Goal: Find specific page/section: Find specific page/section

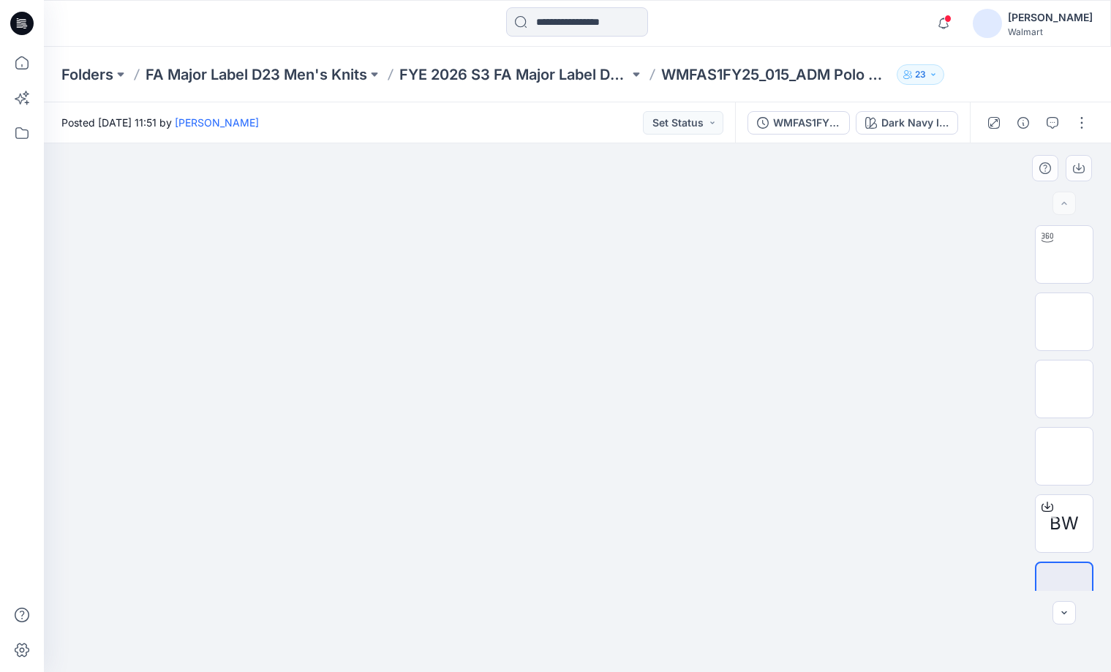
click at [942, 189] on img at bounding box center [577, 189] width 731 height 0
click at [526, 28] on input at bounding box center [577, 21] width 142 height 29
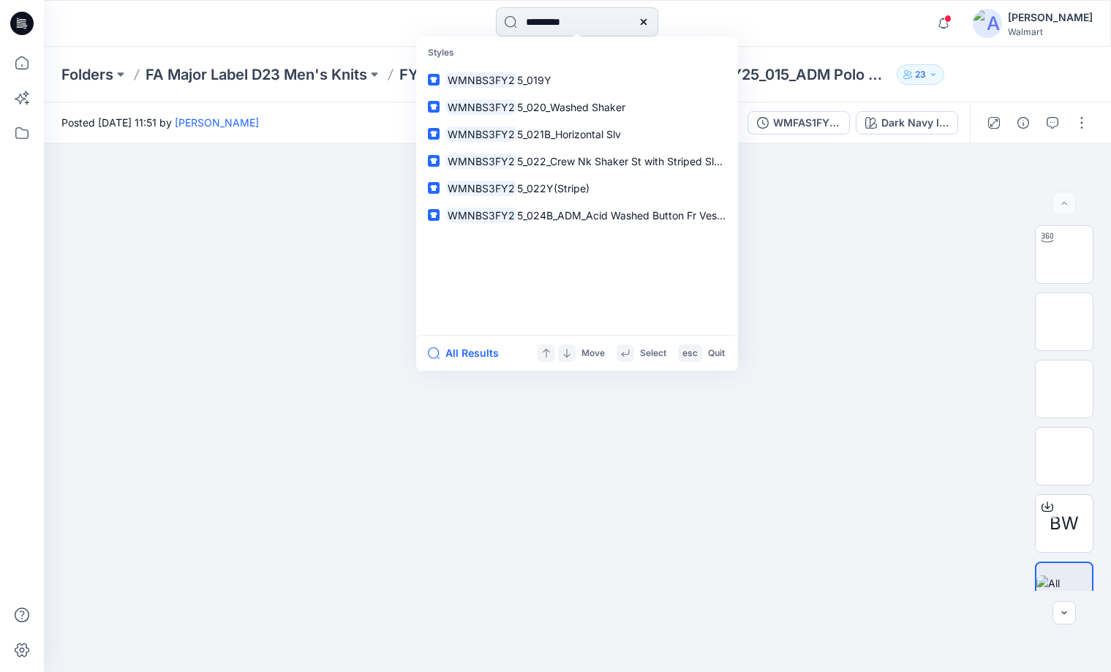
type input "**********"
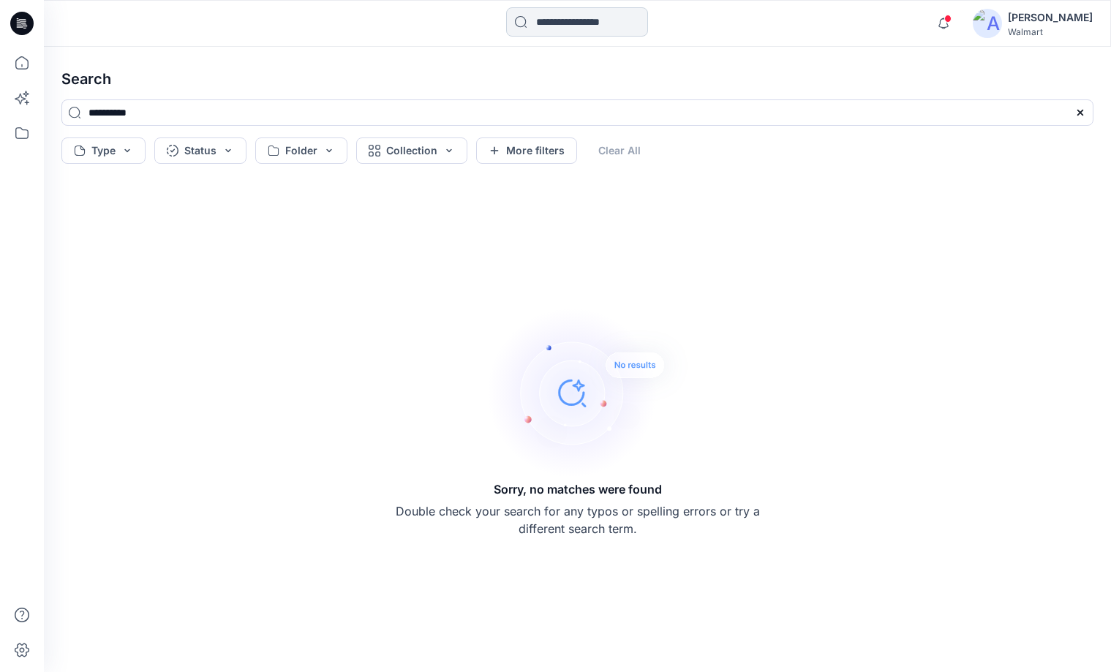
click at [570, 20] on input at bounding box center [577, 21] width 142 height 29
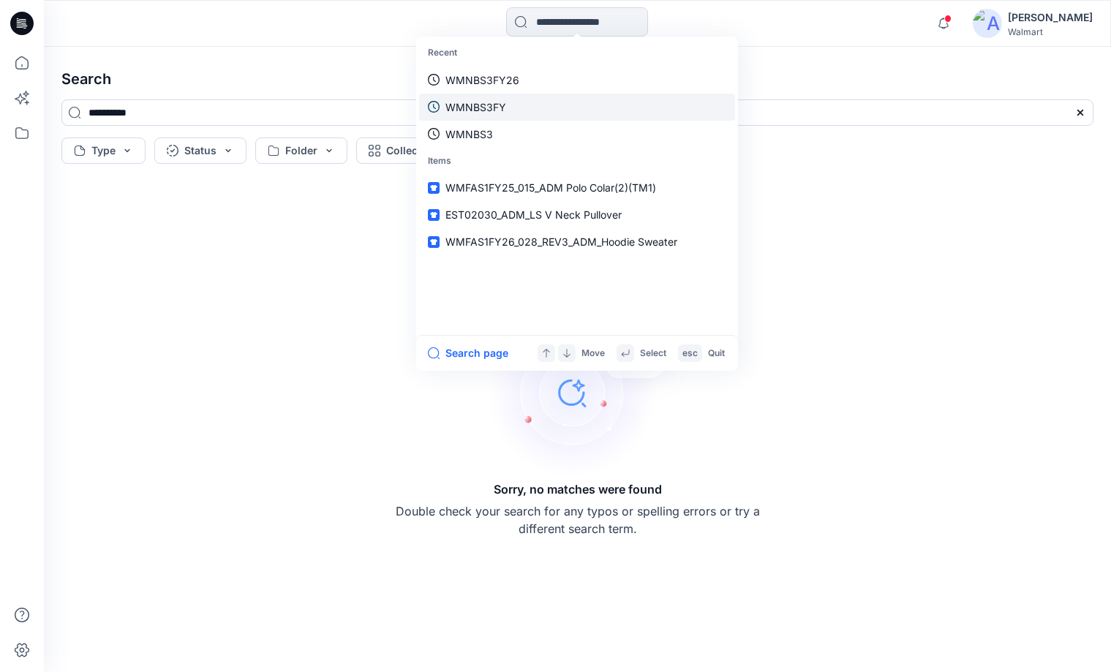
click at [470, 105] on p "WMNBS3FY" at bounding box center [475, 106] width 61 height 15
type input "********"
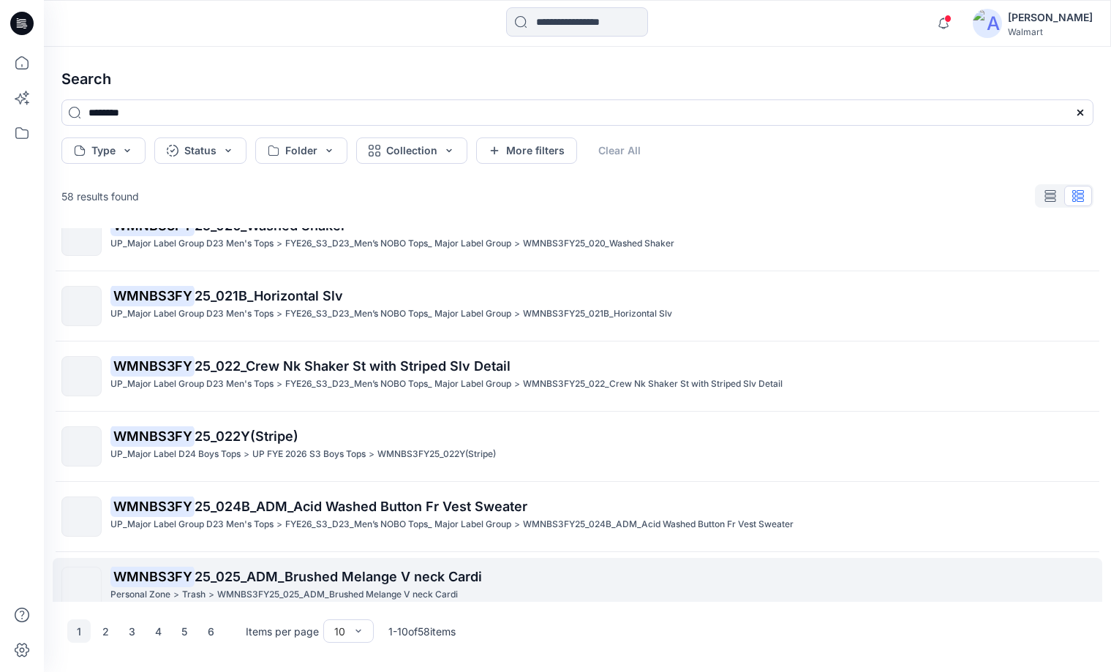
scroll to position [328, 0]
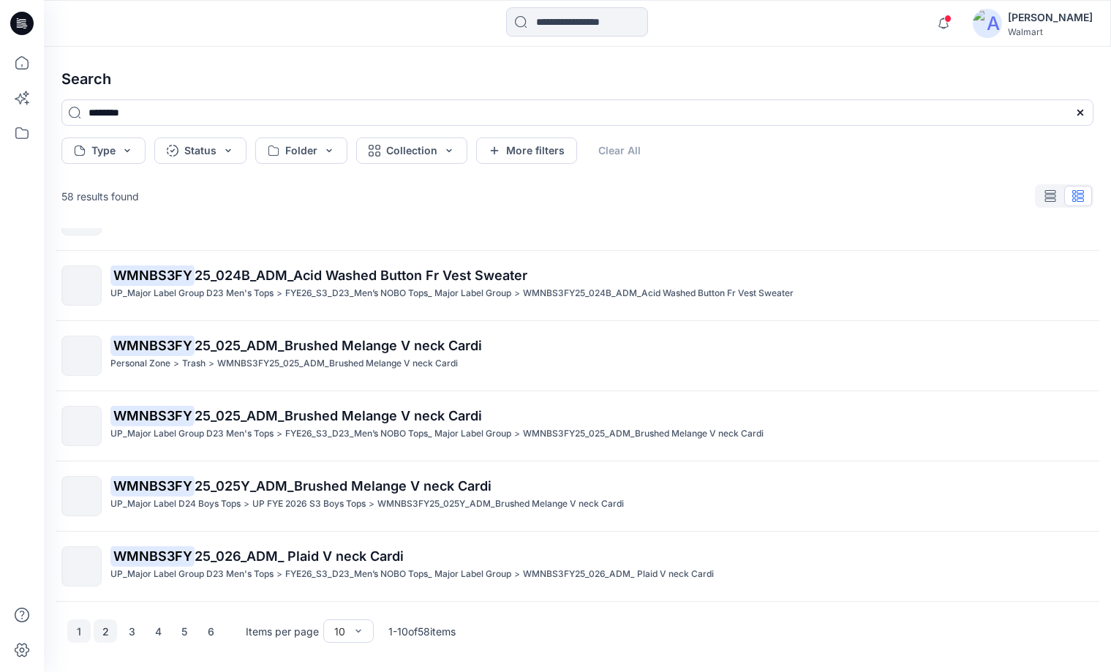
click at [107, 634] on button "2" at bounding box center [105, 631] width 23 height 23
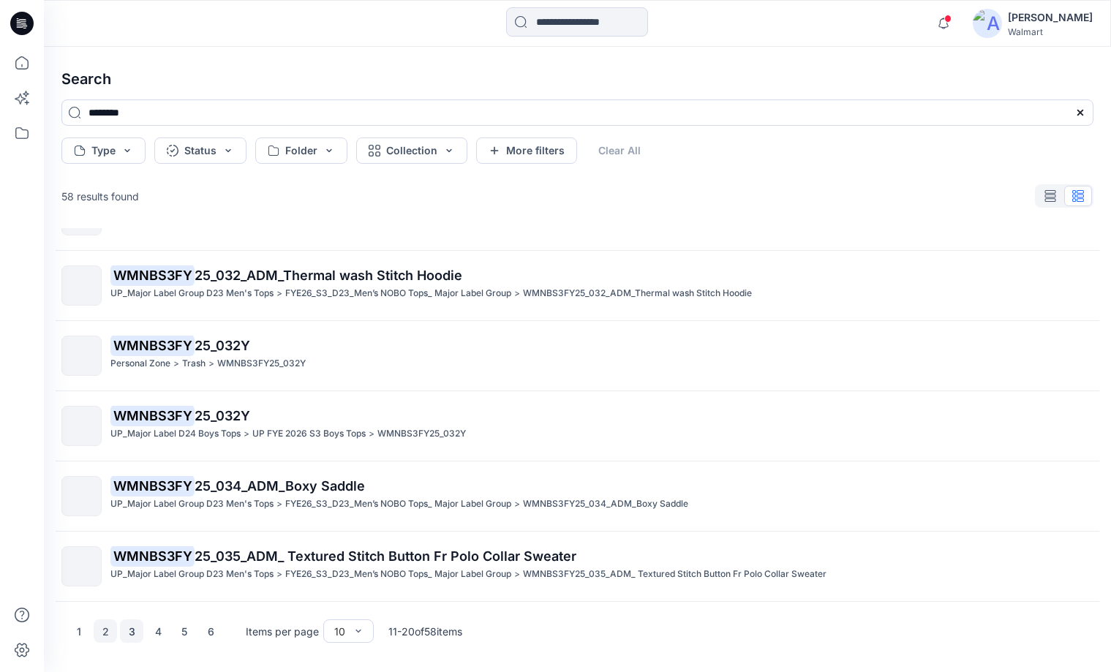
click at [131, 631] on button "3" at bounding box center [131, 631] width 23 height 23
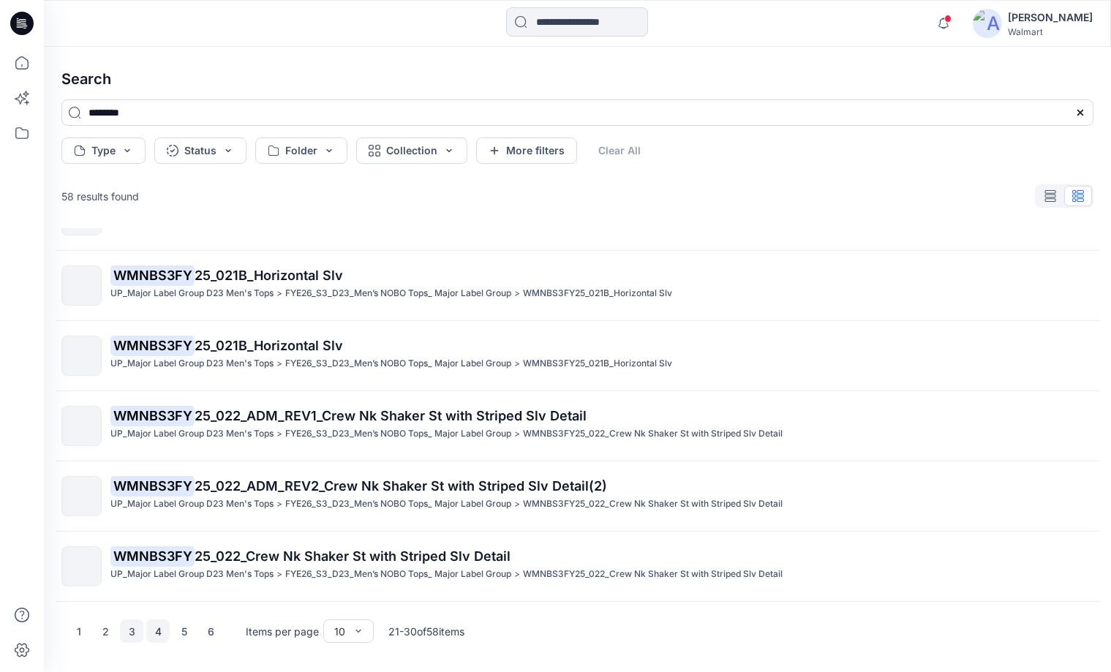
click at [159, 631] on button "4" at bounding box center [157, 631] width 23 height 23
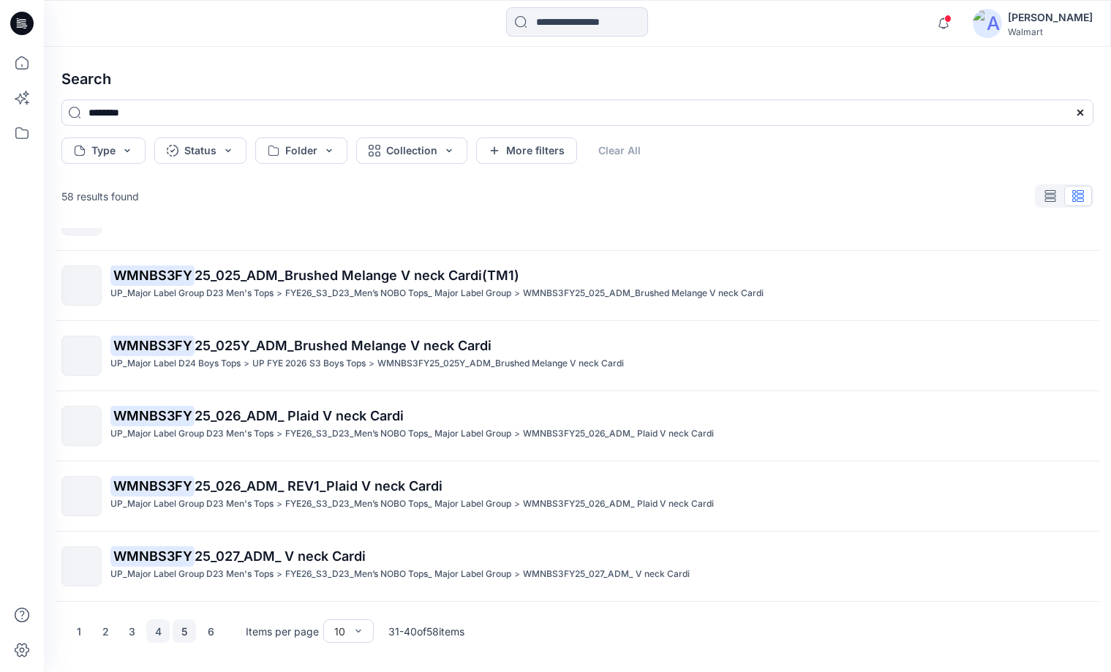
click at [182, 630] on button "5" at bounding box center [184, 631] width 23 height 23
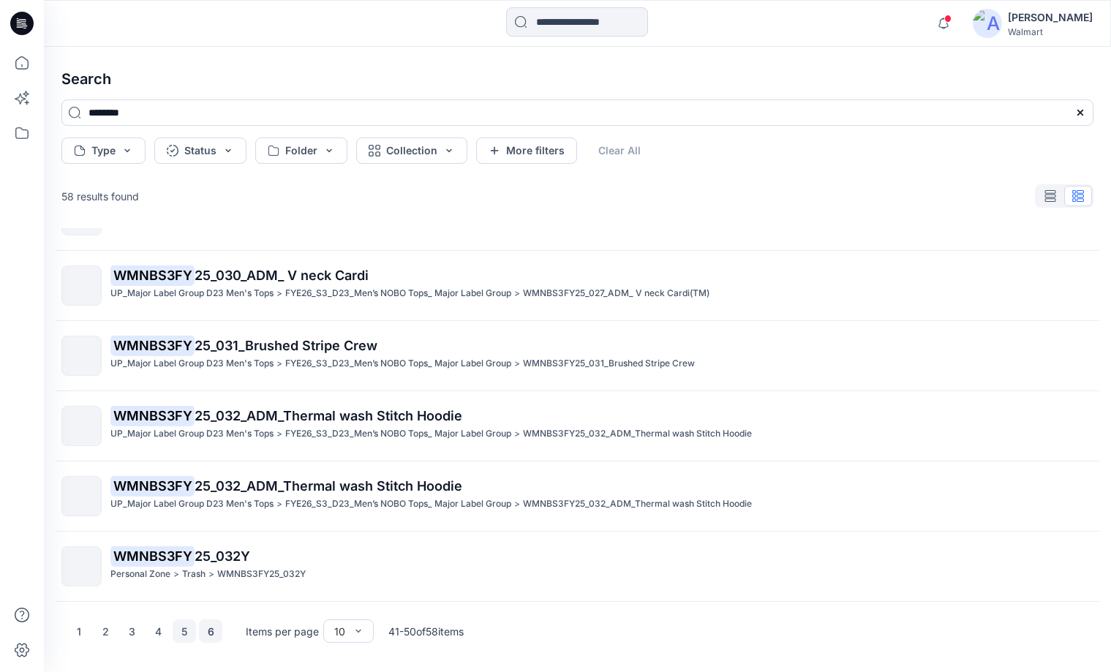
click at [210, 629] on button "6" at bounding box center [210, 631] width 23 height 23
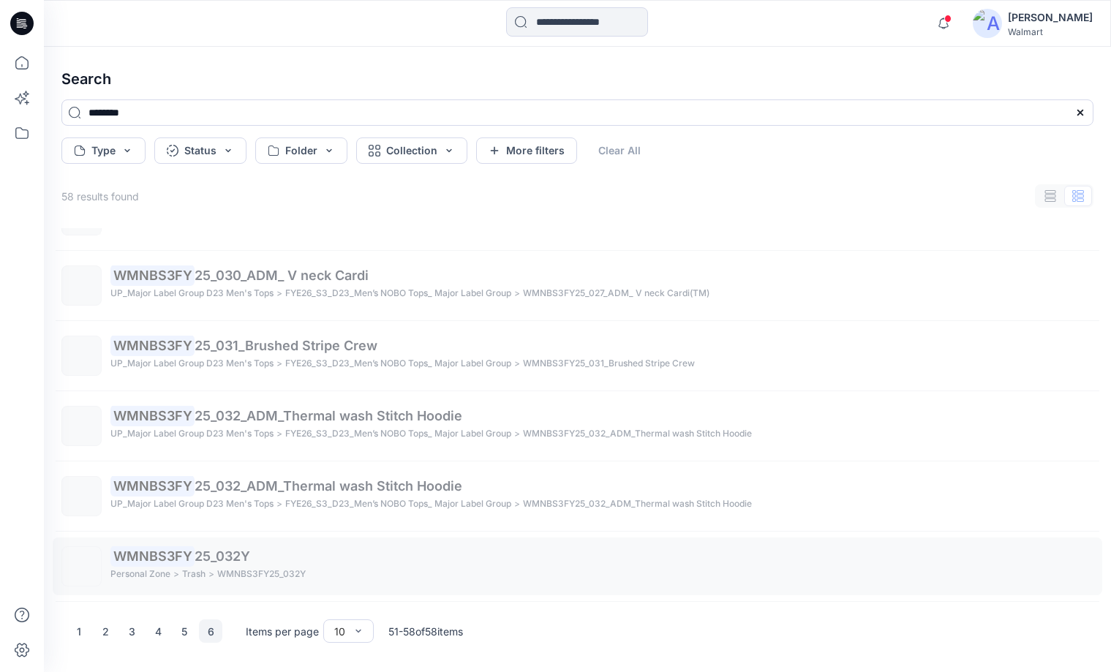
scroll to position [188, 0]
